Goal: Information Seeking & Learning: Find specific fact

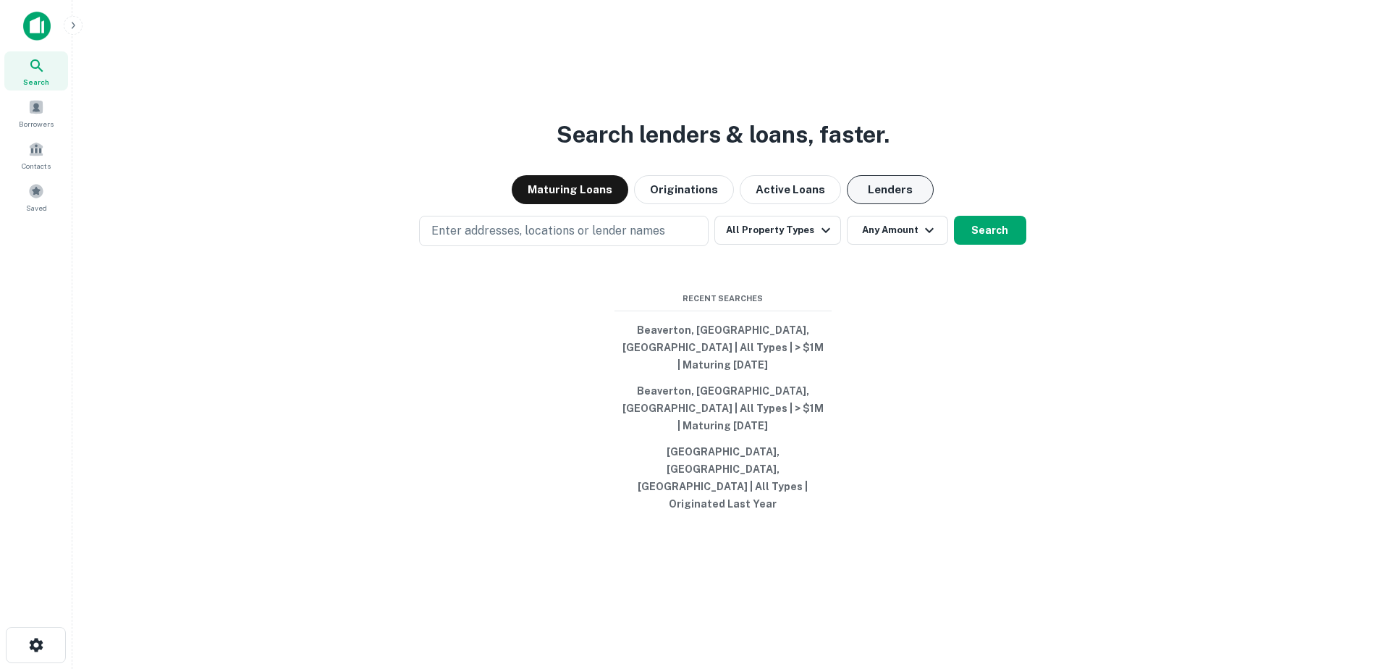
click at [872, 204] on button "Lenders" at bounding box center [890, 189] width 87 height 29
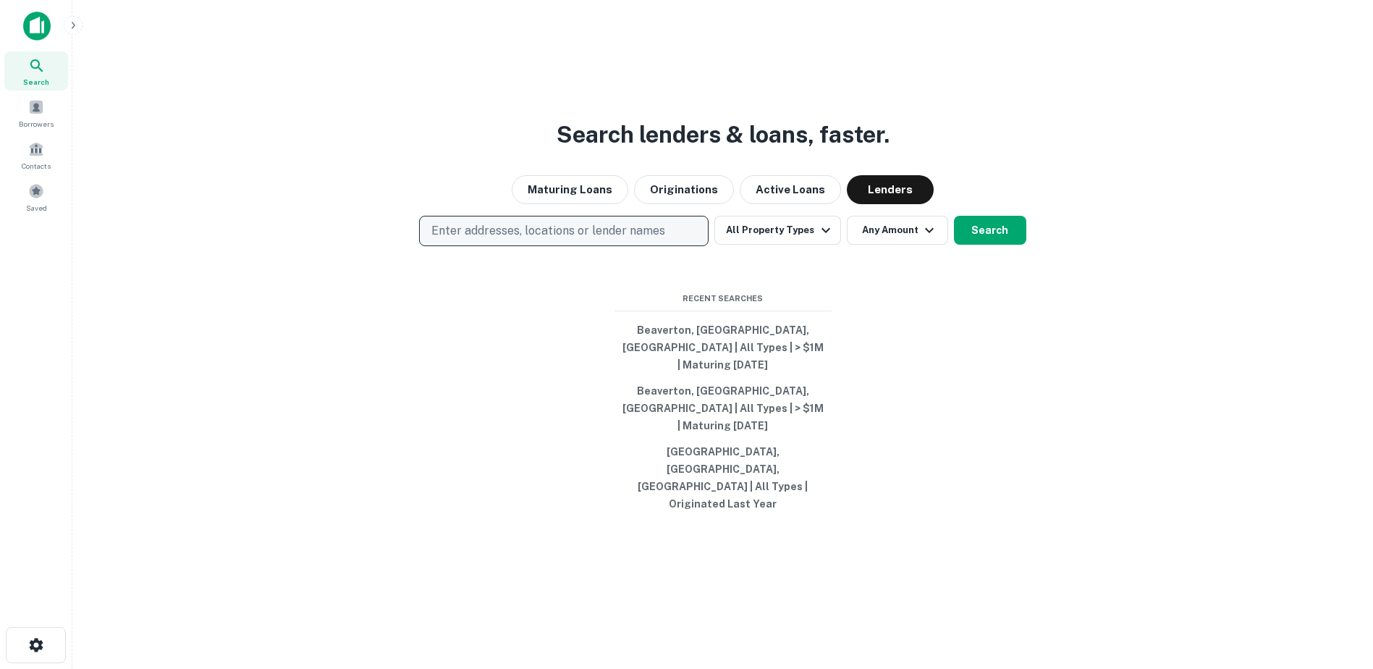
click at [645, 240] on p "Enter addresses, locations or lender names" at bounding box center [548, 230] width 234 height 17
type input "********"
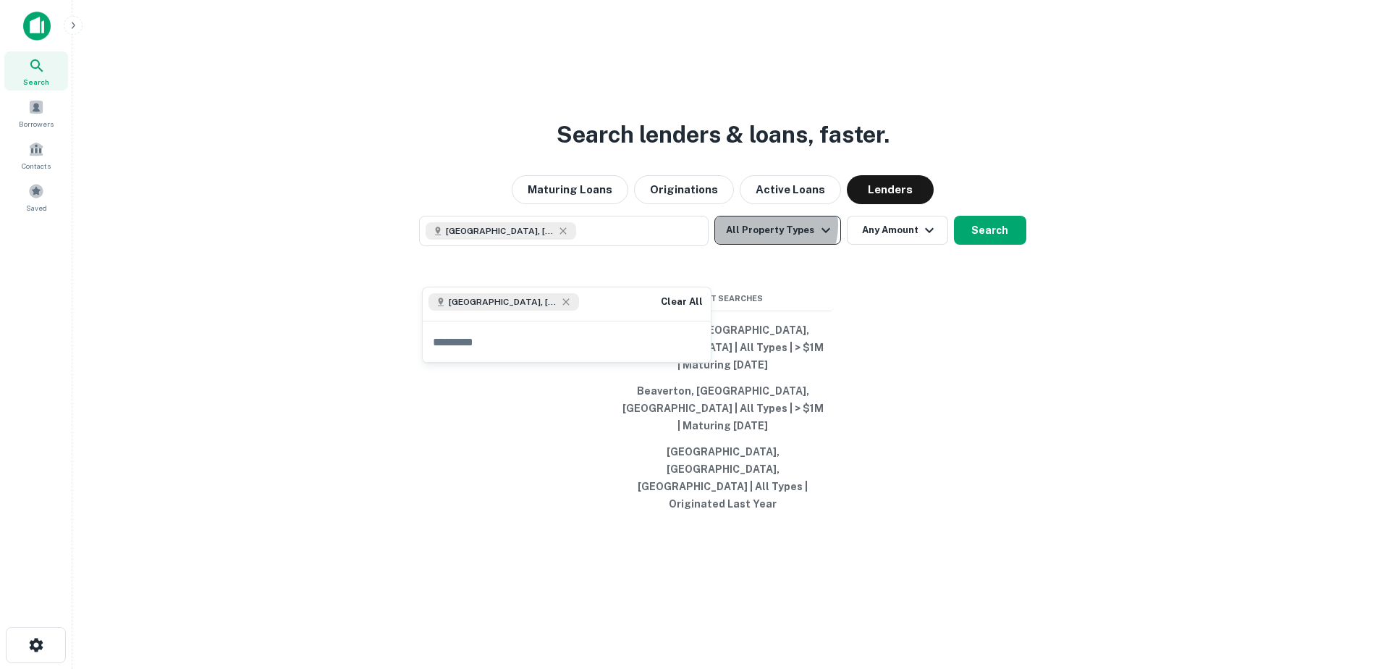
click at [772, 245] on button "All Property Types" at bounding box center [777, 230] width 126 height 29
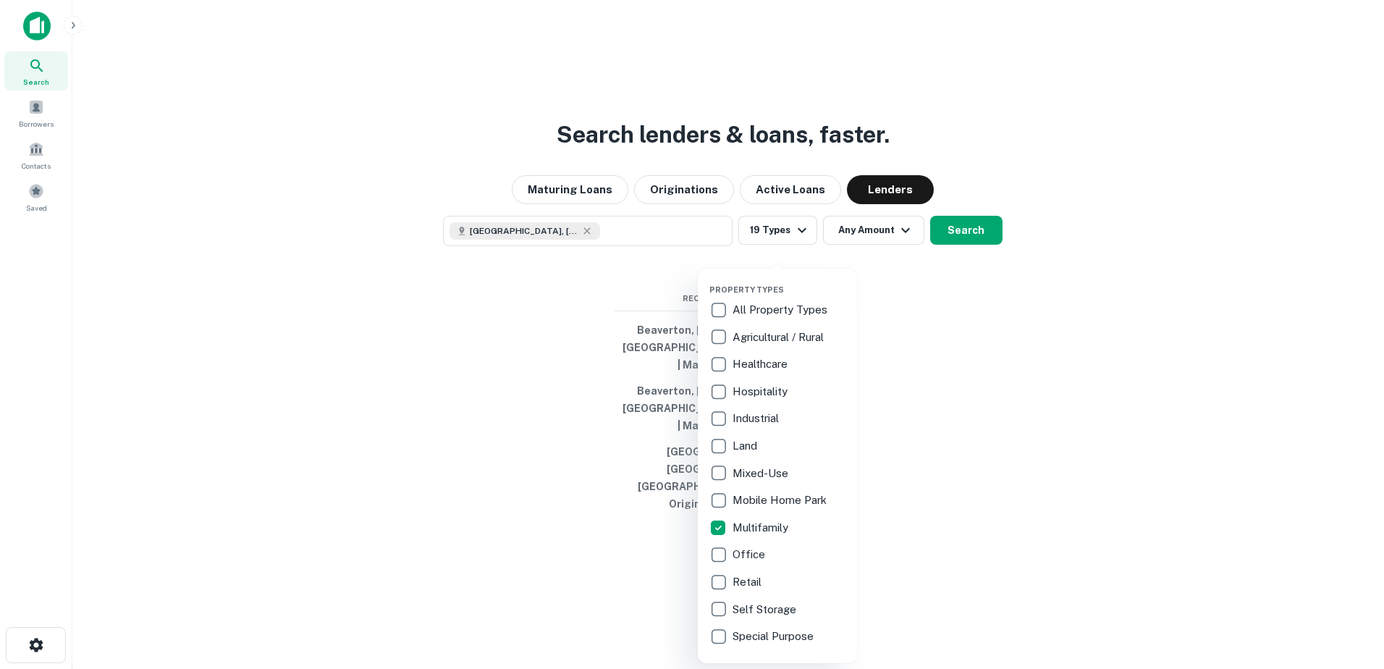
click at [968, 489] on div at bounding box center [692, 334] width 1384 height 669
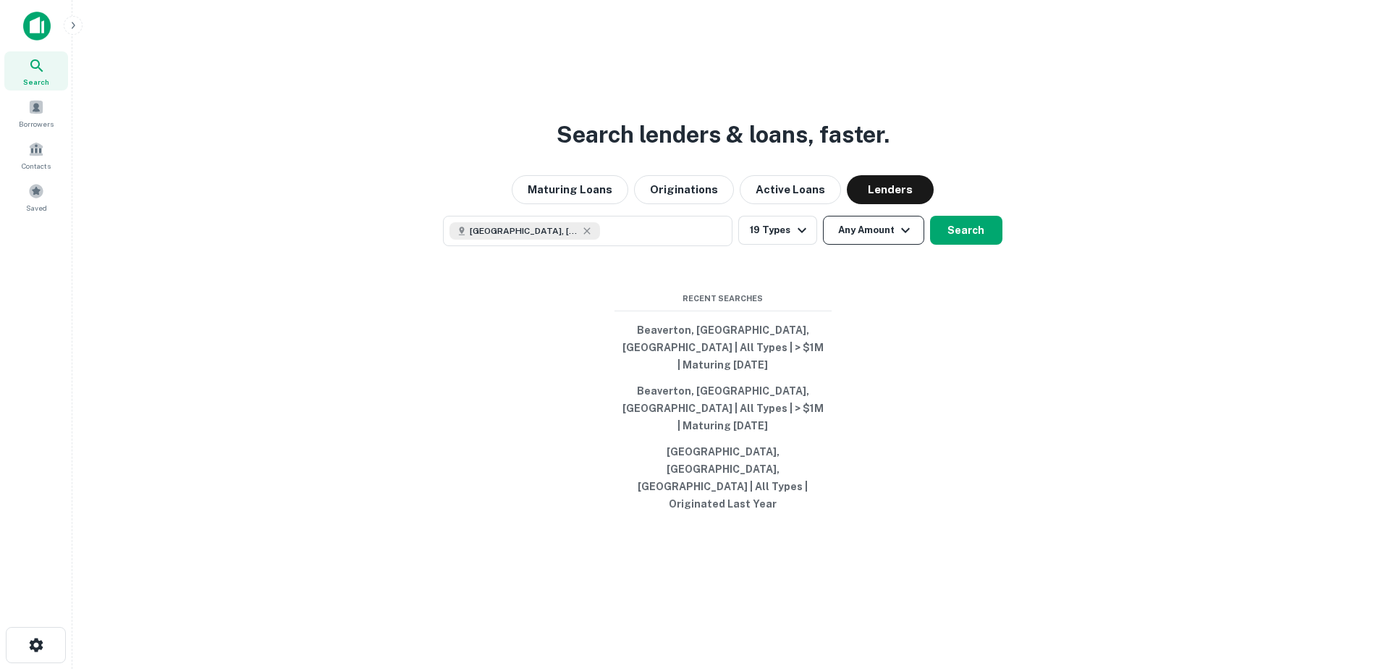
click at [879, 245] on button "Any Amount" at bounding box center [873, 230] width 101 height 29
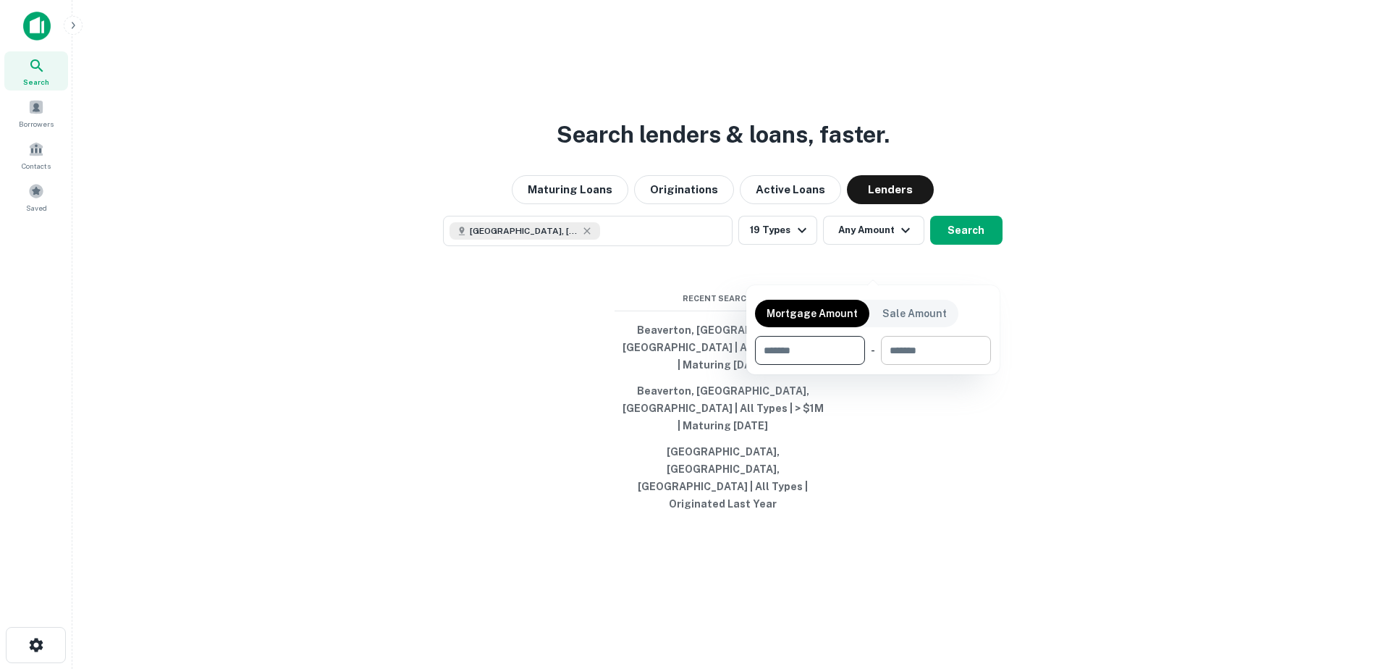
click at [914, 341] on input "number" at bounding box center [931, 350] width 100 height 29
type input "*******"
click at [1051, 336] on div at bounding box center [692, 334] width 1384 height 669
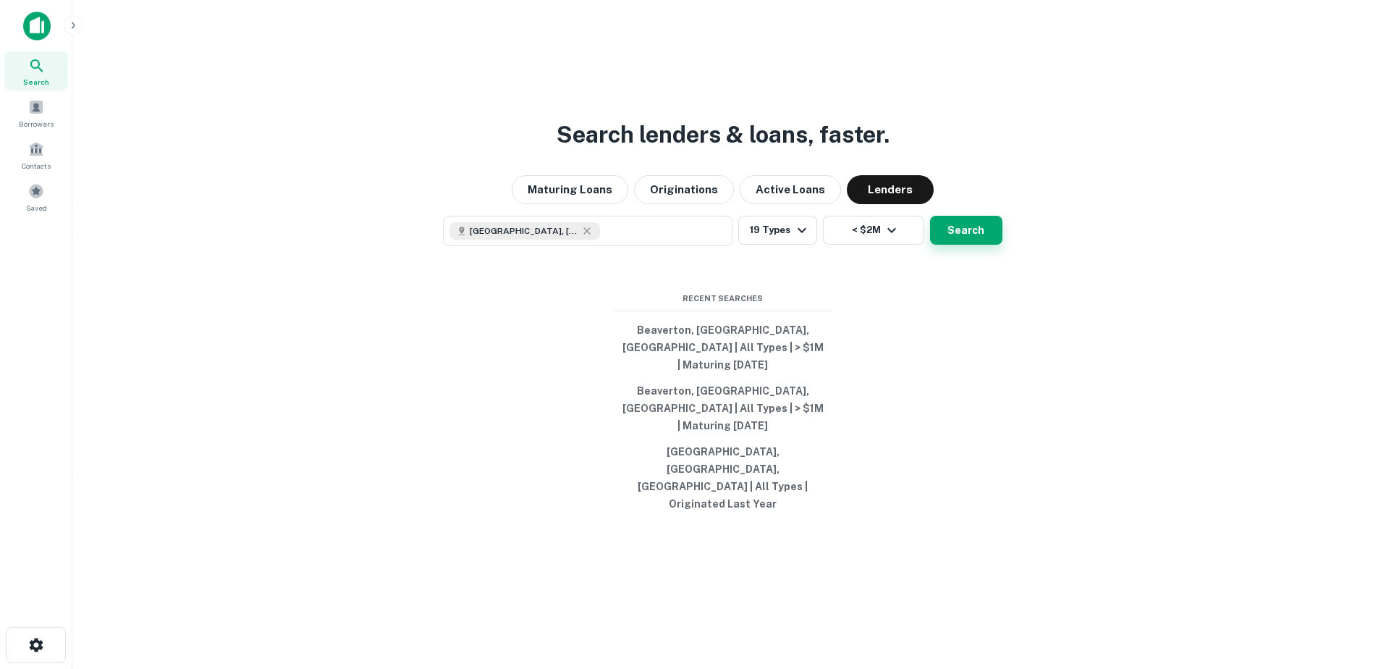
click at [969, 245] on button "Search" at bounding box center [966, 230] width 72 height 29
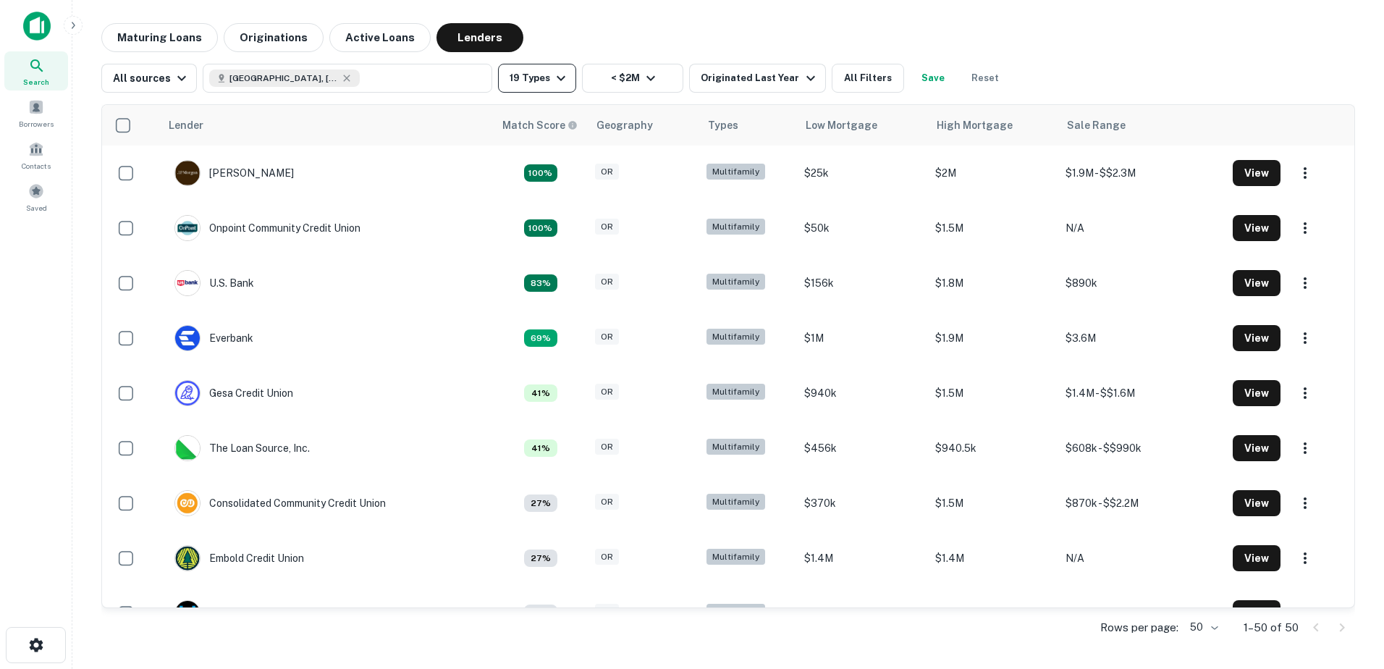
click at [555, 89] on button "19 Types" at bounding box center [537, 78] width 78 height 29
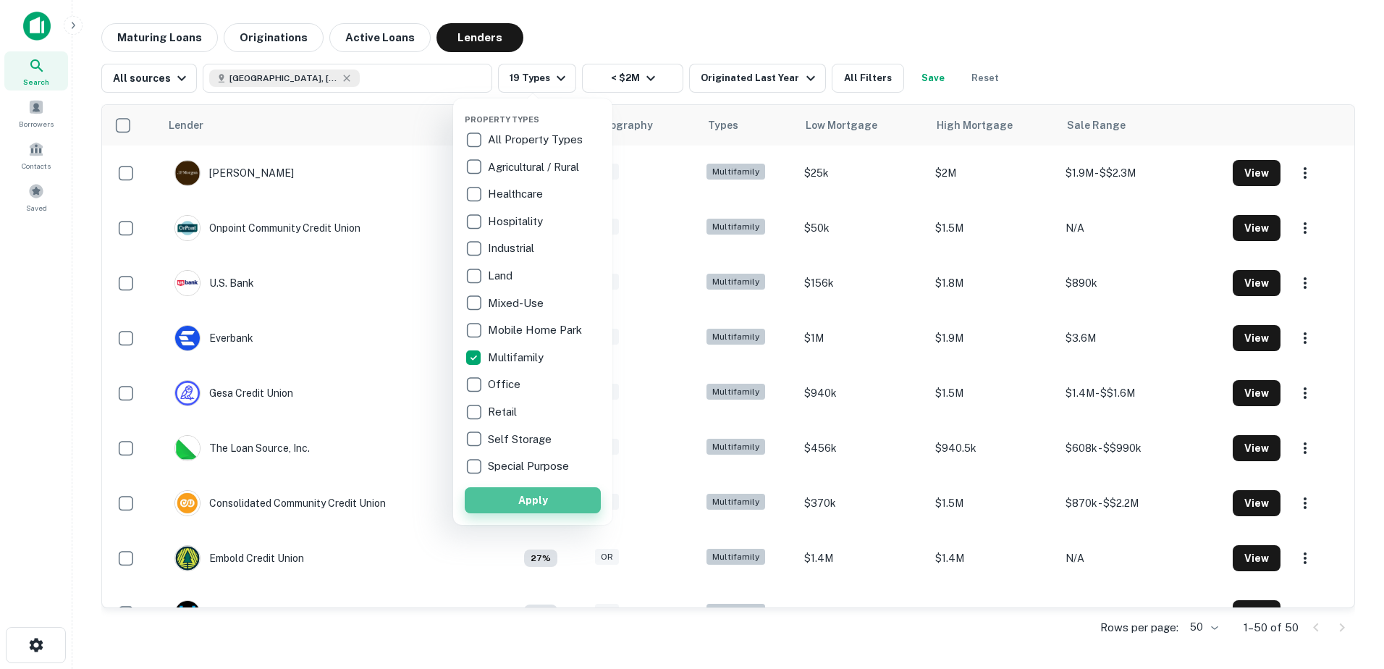
click at [538, 505] on button "Apply" at bounding box center [533, 500] width 136 height 26
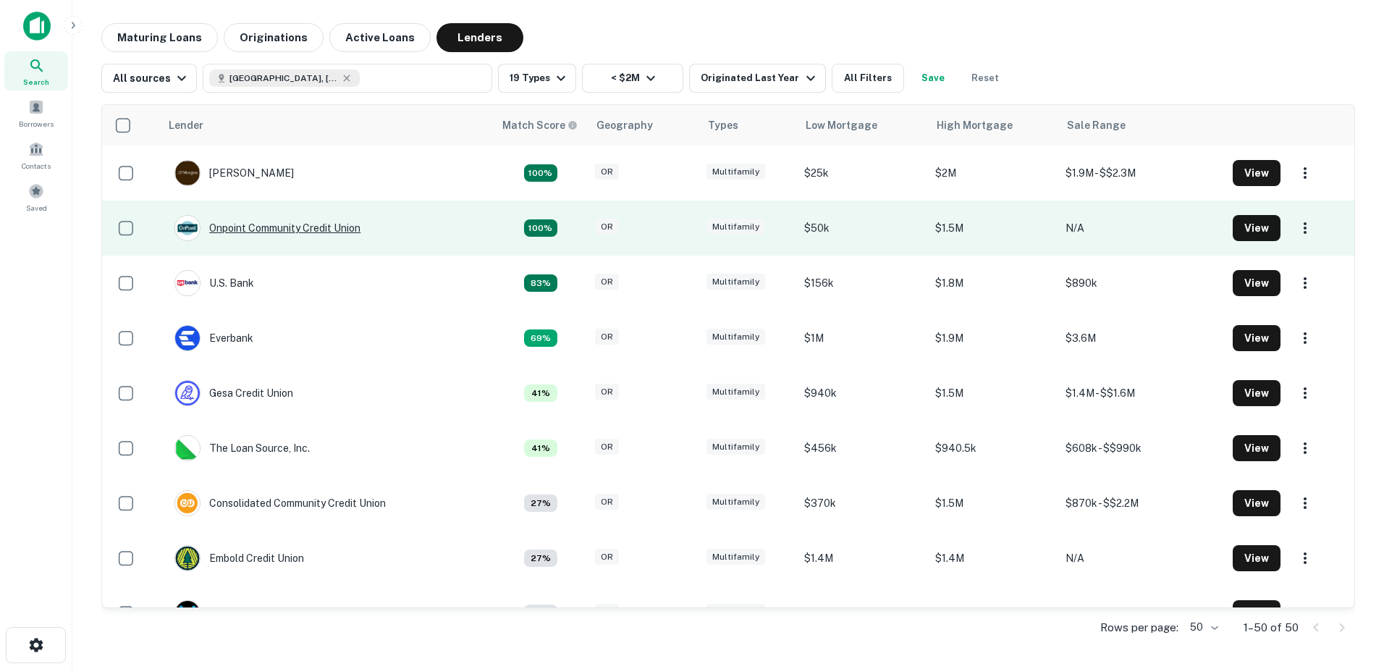
click at [306, 225] on div "Onpoint Community Credit Union" at bounding box center [267, 228] width 186 height 26
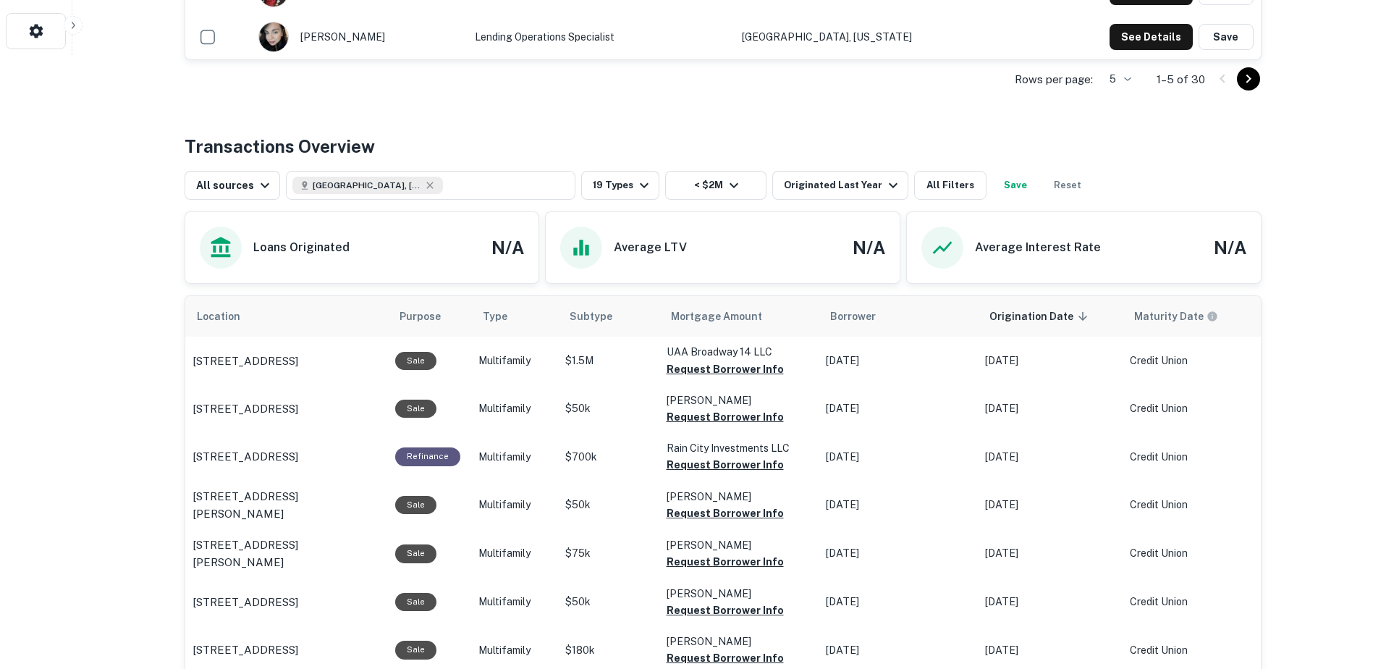
scroll to position [644, 0]
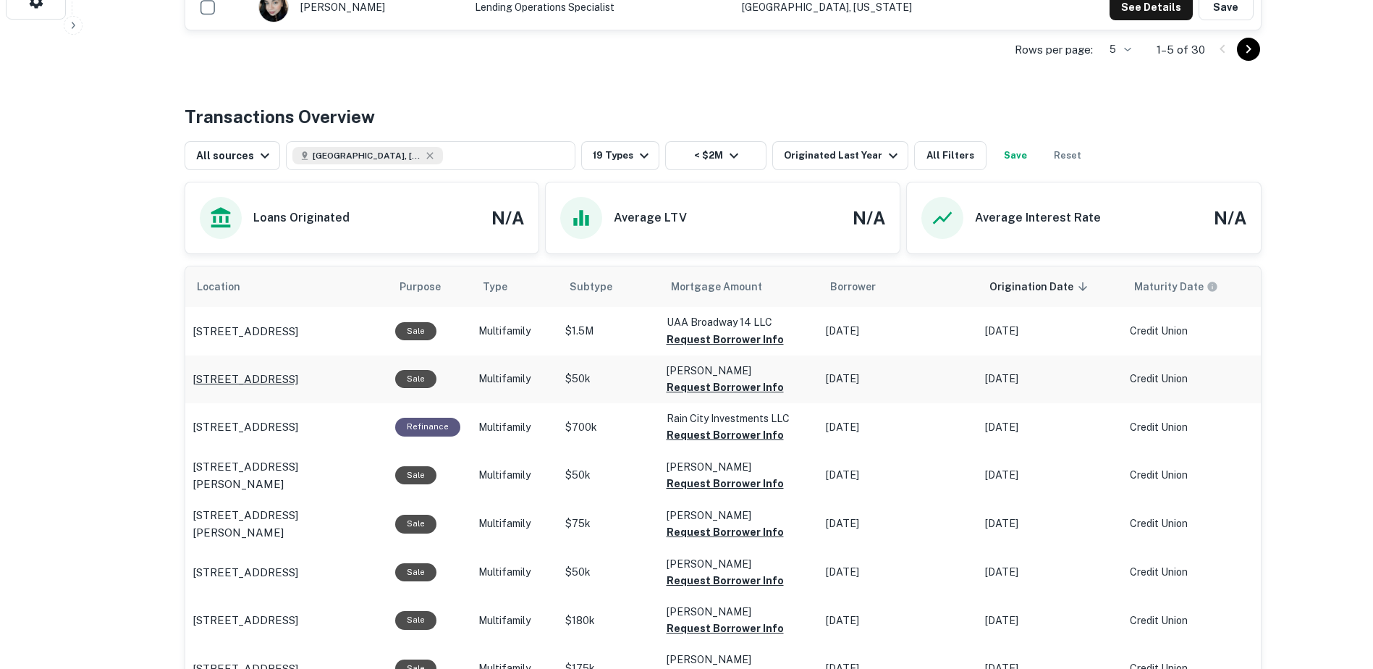
click at [274, 374] on p "3932 N Borthwick Ave Portland, OR 97227" at bounding box center [246, 379] width 106 height 17
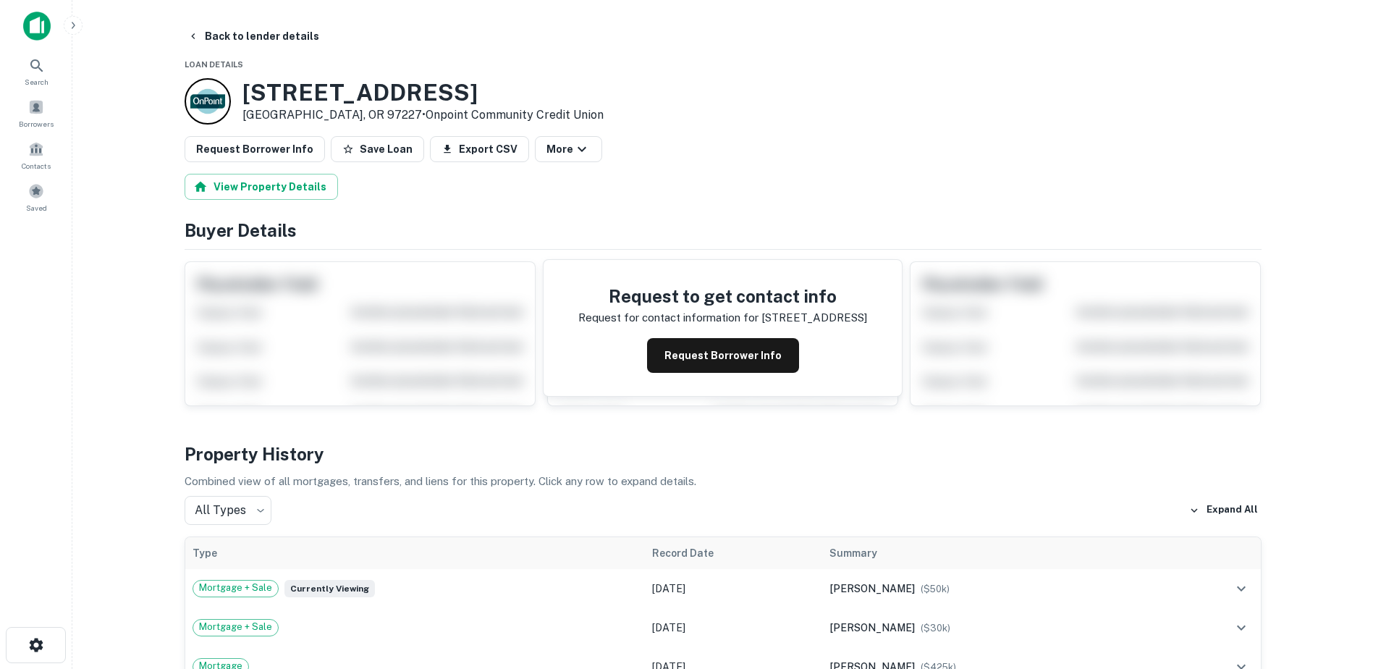
drag, startPoint x: 499, startPoint y: 93, endPoint x: 246, endPoint y: 91, distance: 252.6
click at [246, 91] on h3 "3932 N Borthwick Ave" at bounding box center [422, 93] width 361 height 28
copy h3 "3932 N Borthwick Ave"
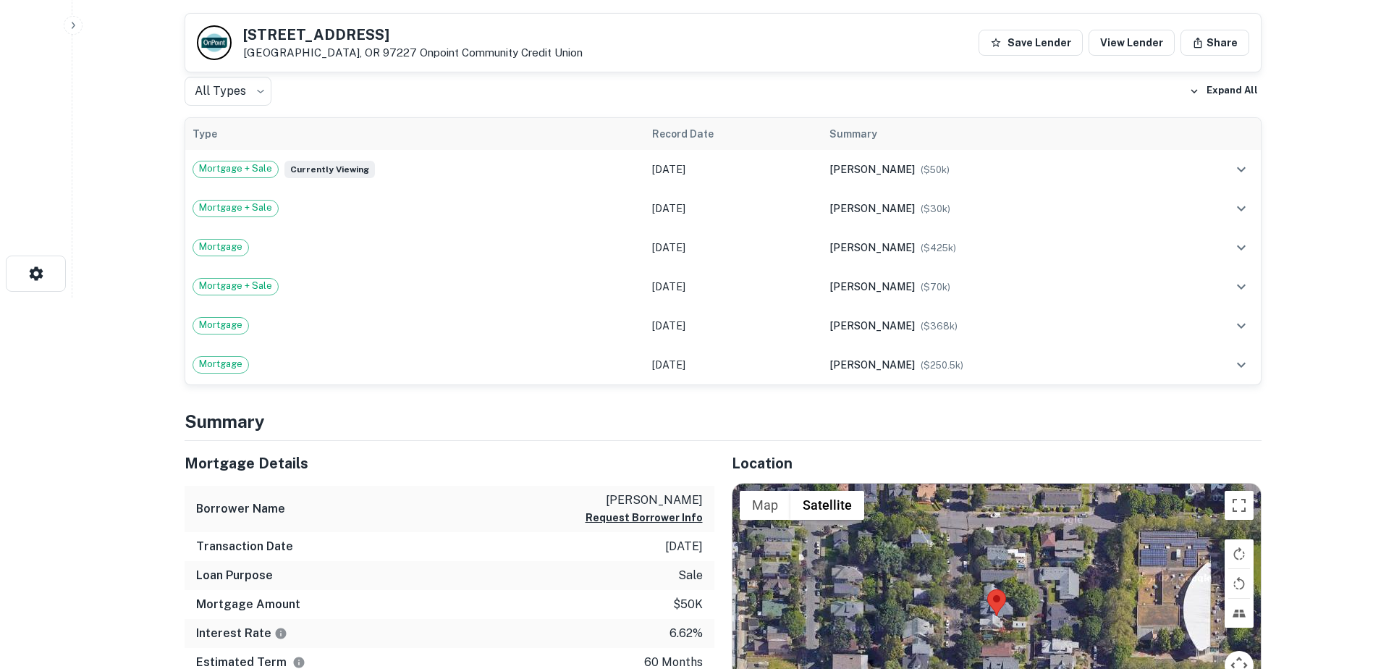
scroll to position [434, 0]
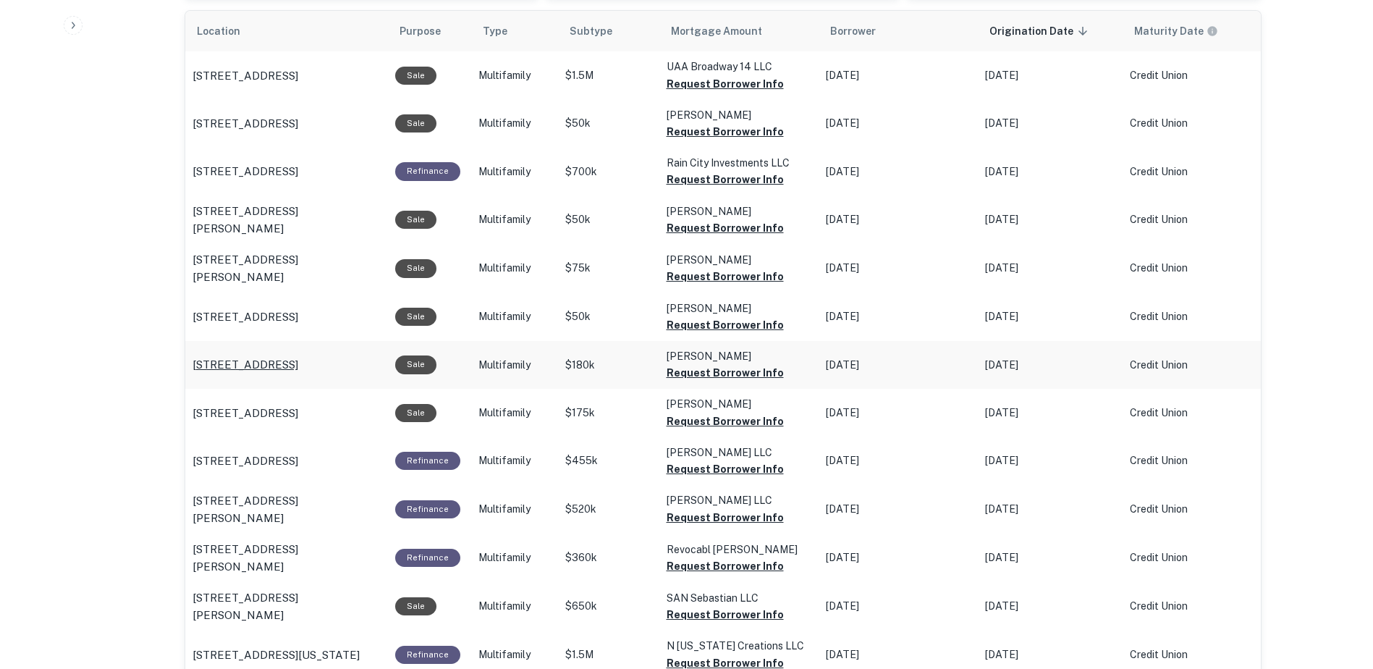
scroll to position [905, 0]
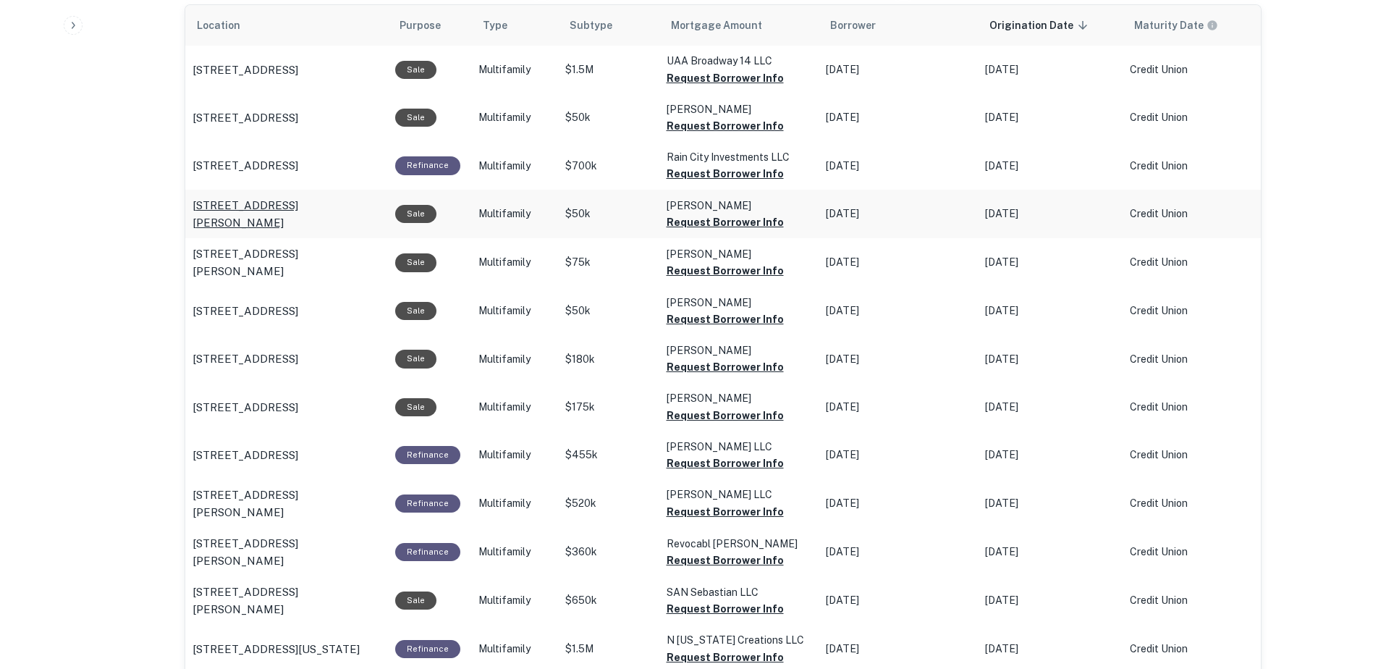
click at [240, 211] on p "[STREET_ADDRESS][PERSON_NAME]" at bounding box center [287, 214] width 188 height 34
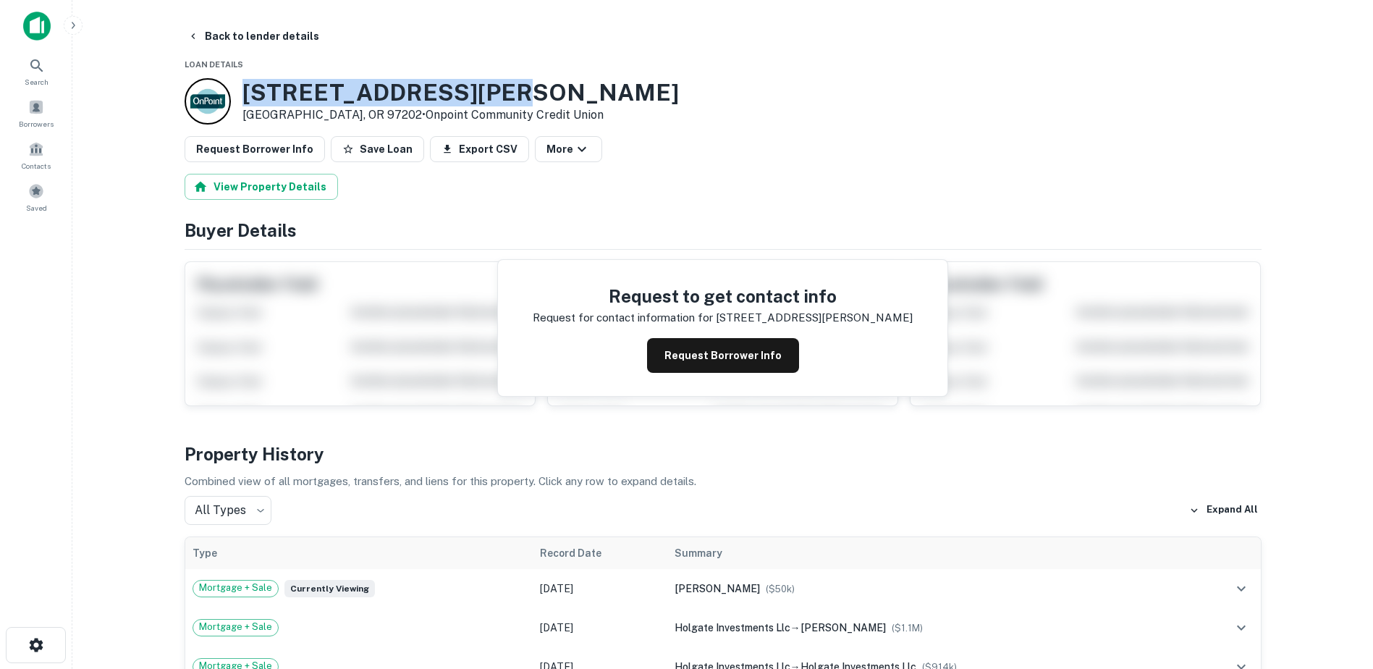
drag, startPoint x: 481, startPoint y: 89, endPoint x: 244, endPoint y: 94, distance: 237.5
click at [244, 94] on h3 "4014 SE Holgate Blvd" at bounding box center [460, 93] width 436 height 28
copy h3 "4014 SE Holgate Blvd"
click at [203, 43] on button "Back to lender details" at bounding box center [253, 36] width 143 height 26
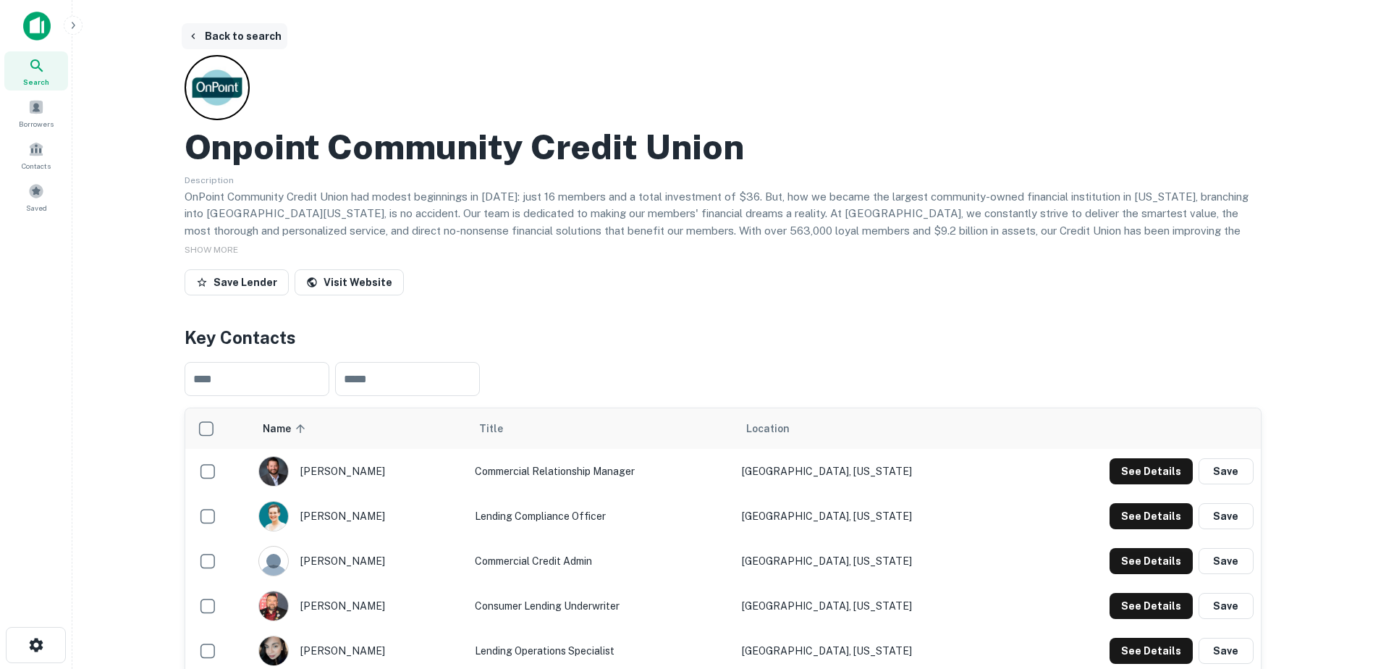
click at [192, 29] on button "Back to search" at bounding box center [235, 36] width 106 height 26
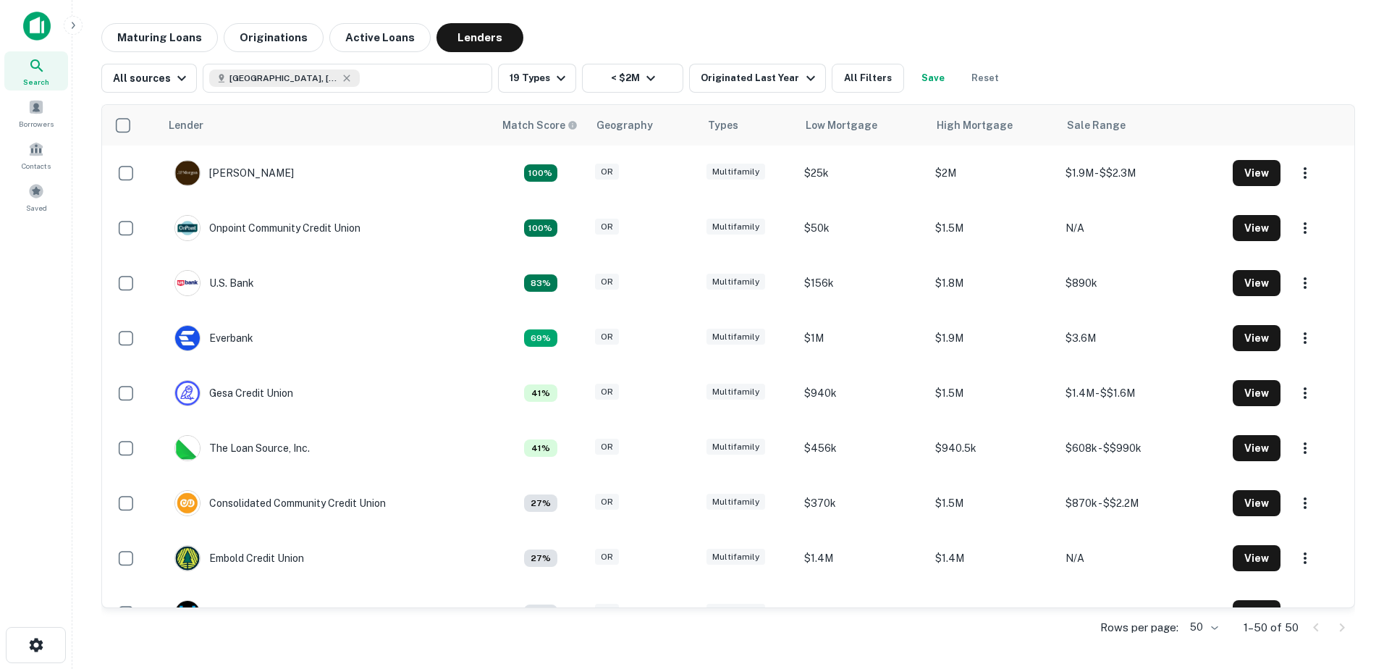
click at [1244, 46] on div "Maturing Loans Originations Active Loans Lenders" at bounding box center [728, 37] width 1254 height 29
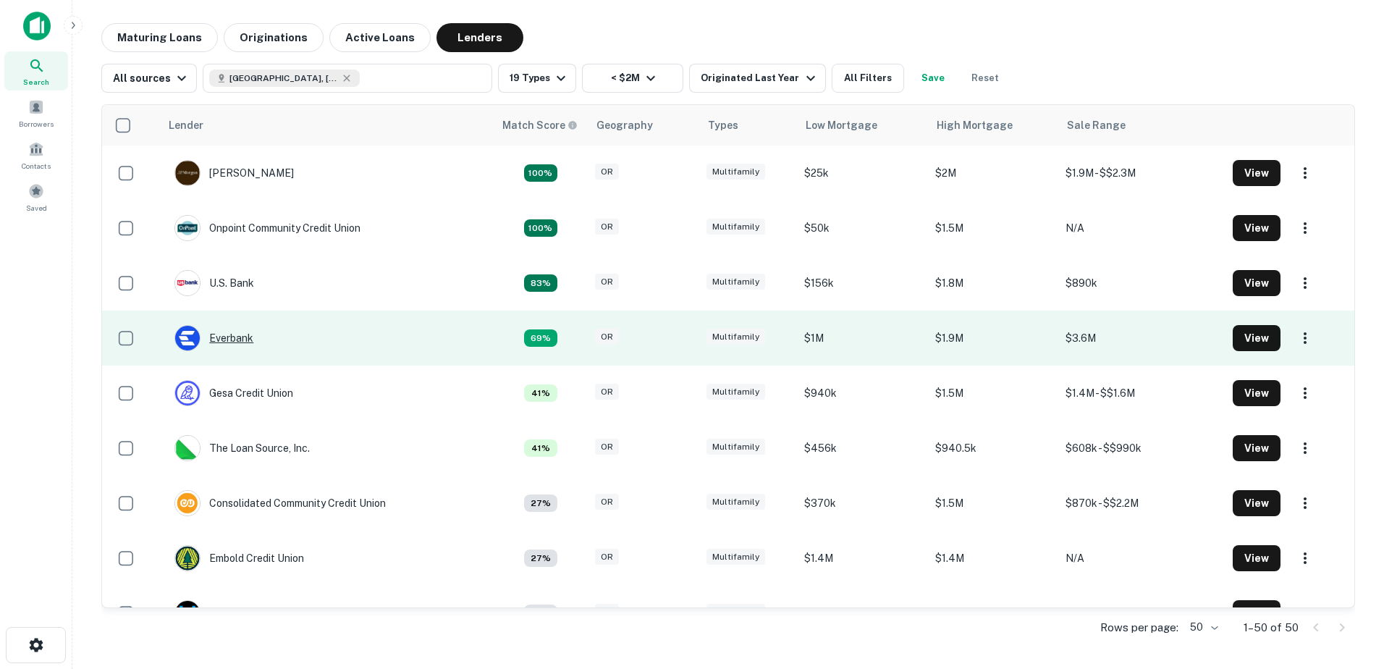
click at [238, 335] on div "Everbank" at bounding box center [213, 338] width 79 height 26
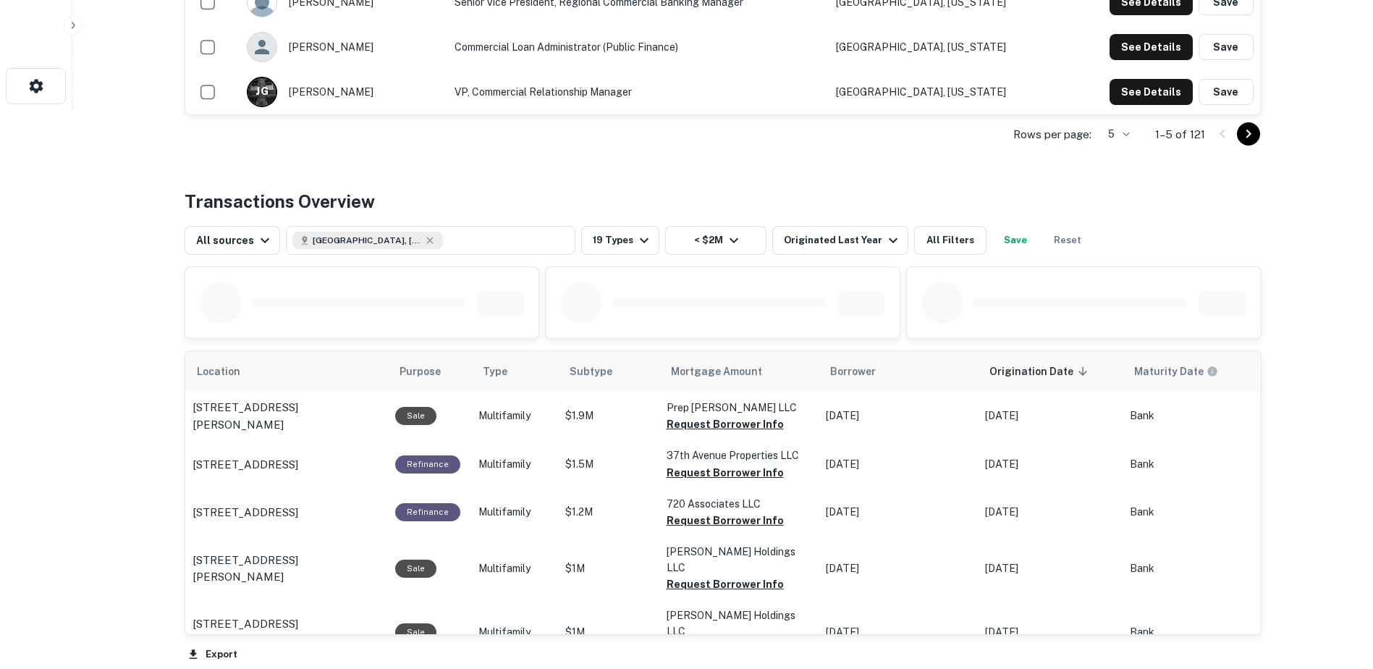
scroll to position [562, 0]
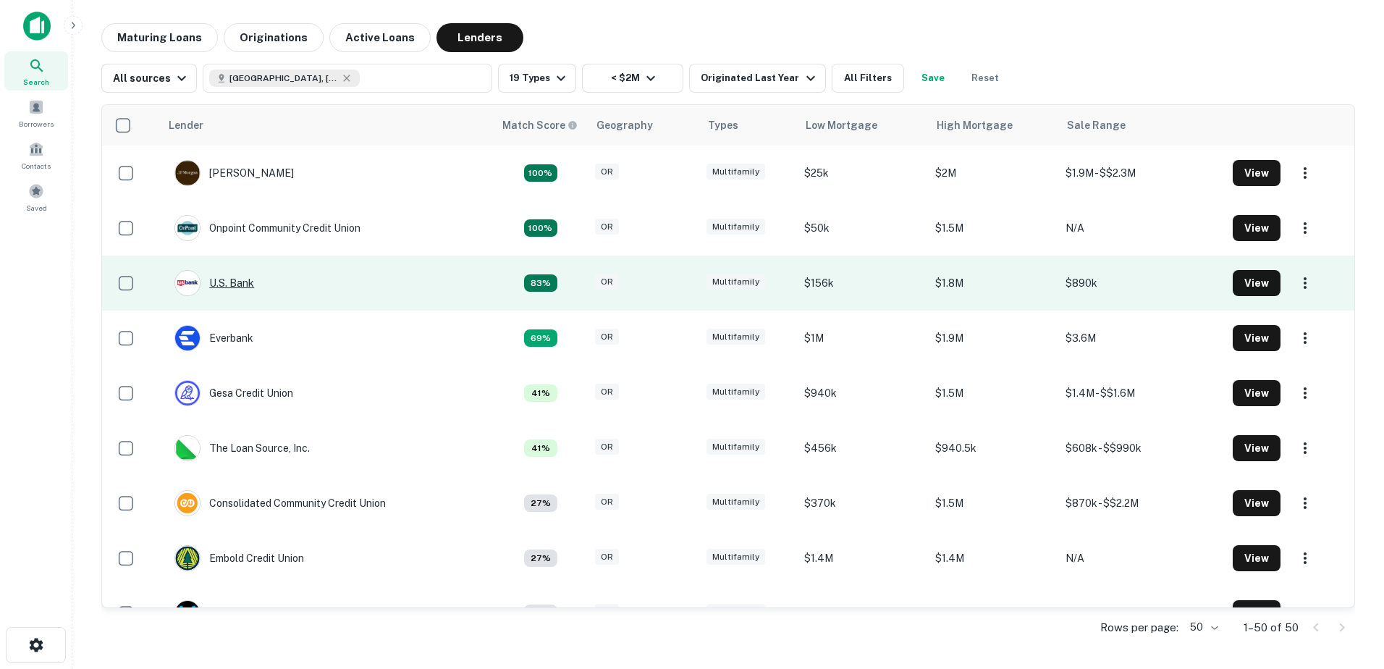
click at [225, 282] on div "U.s. Bank" at bounding box center [214, 283] width 80 height 26
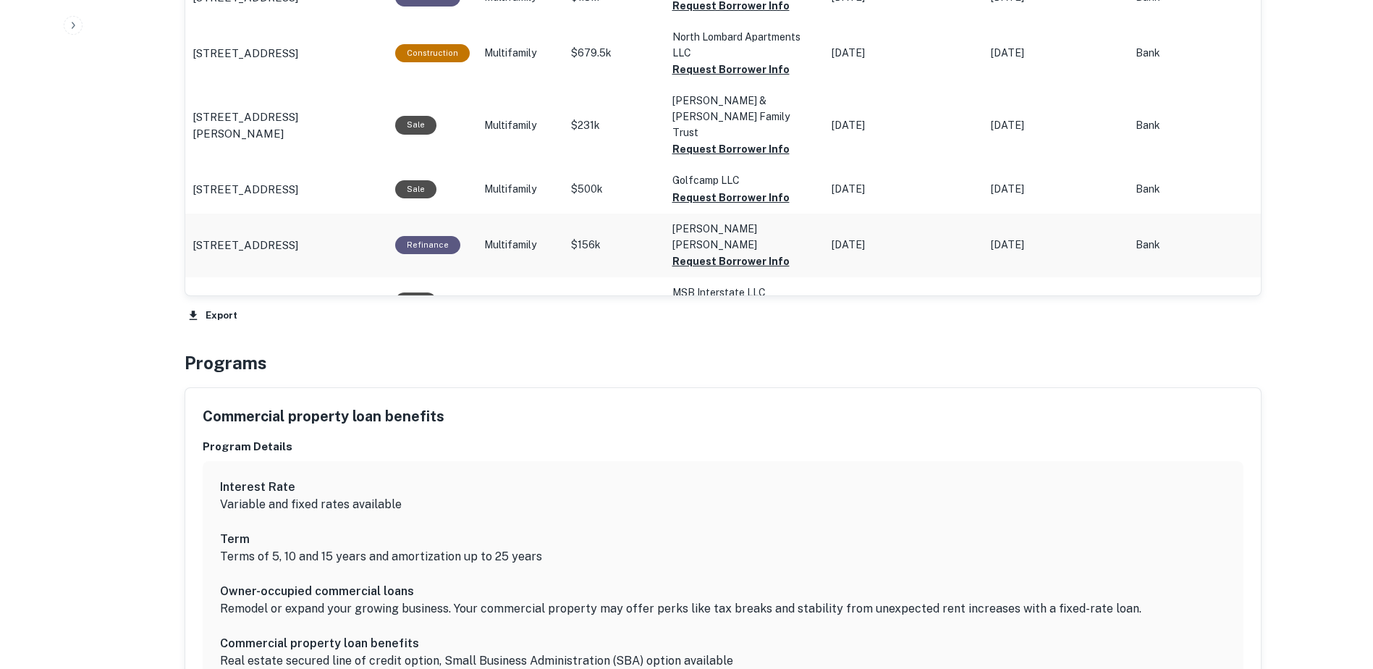
scroll to position [976, 0]
click at [277, 293] on p "5733 N Interstate Ave Portland, OR 97217" at bounding box center [246, 301] width 106 height 17
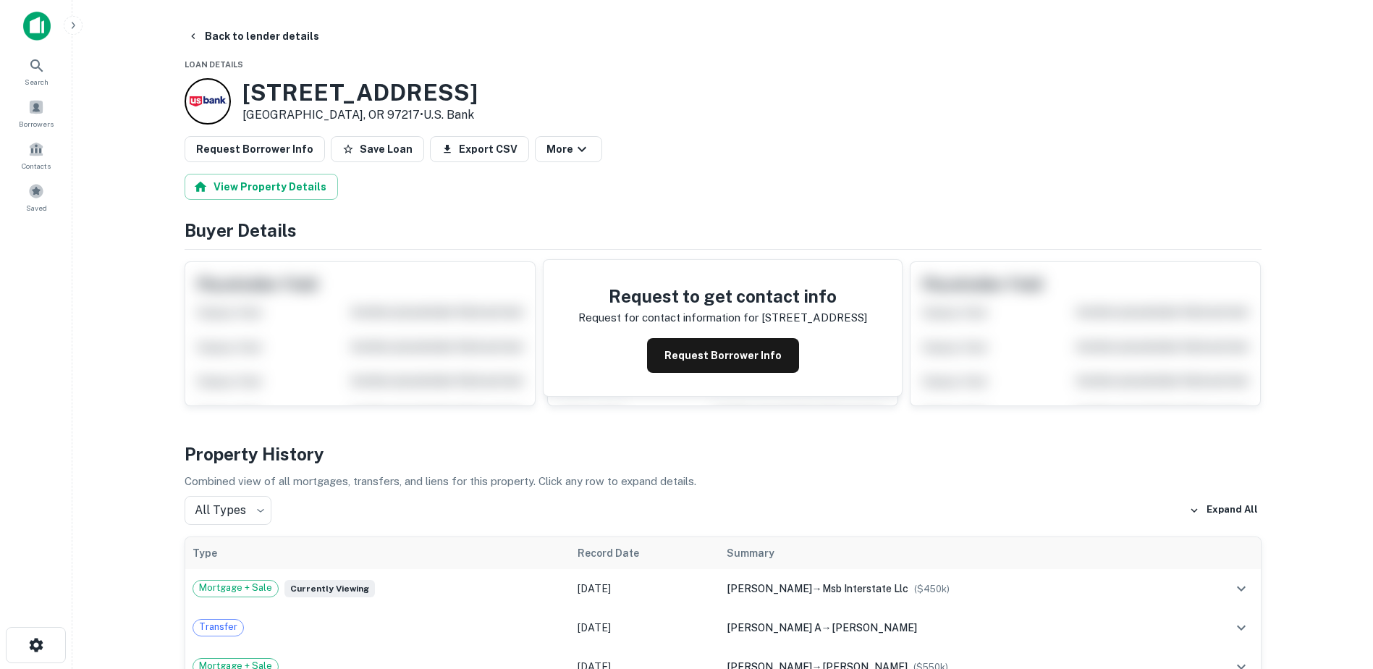
drag, startPoint x: 515, startPoint y: 91, endPoint x: 235, endPoint y: 102, distance: 280.3
click at [235, 102] on div "[STREET_ADDRESS] • U.s. Bank" at bounding box center [723, 101] width 1077 height 46
copy div "[STREET_ADDRESS]"
